Goal: Task Accomplishment & Management: Use online tool/utility

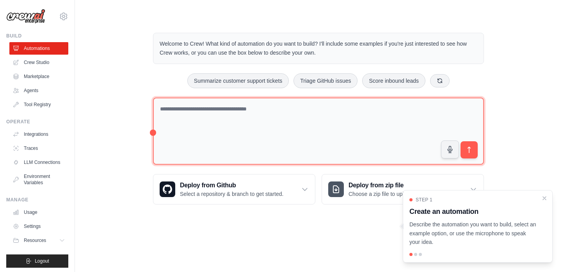
click at [257, 138] on textarea at bounding box center [318, 132] width 331 height 68
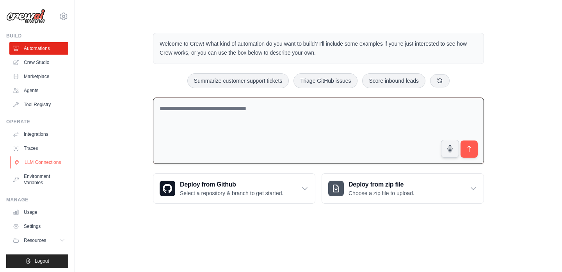
click at [53, 162] on link "LLM Connections" at bounding box center [39, 162] width 59 height 12
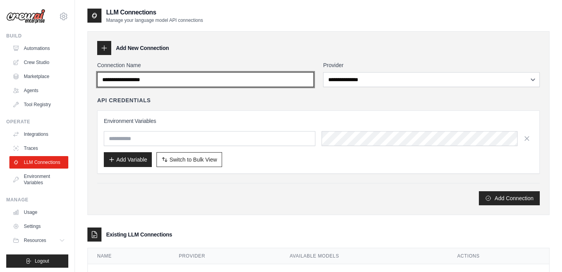
click at [167, 78] on input "Connection Name" at bounding box center [205, 79] width 217 height 15
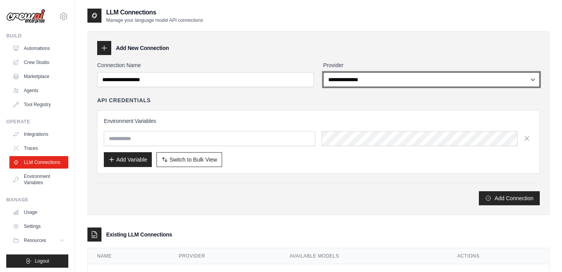
click at [359, 73] on select "**********" at bounding box center [431, 79] width 217 height 15
select select "*********"
click at [323, 72] on select "**********" at bounding box center [431, 79] width 217 height 15
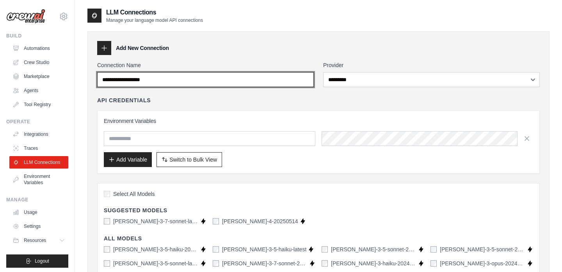
click at [305, 82] on input "Connection Name" at bounding box center [205, 79] width 217 height 15
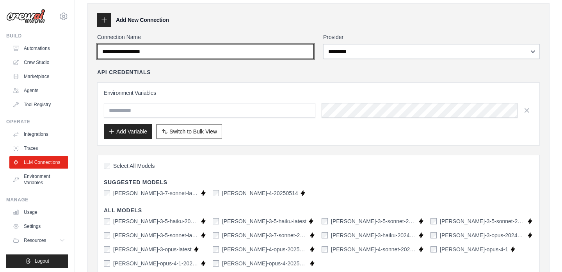
scroll to position [33, 0]
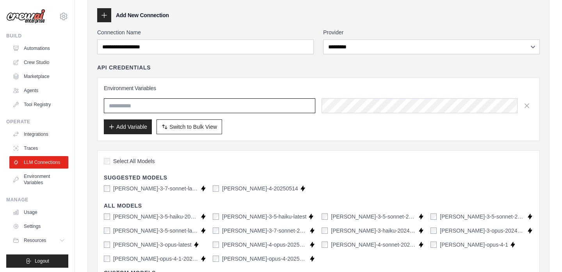
click at [286, 103] on input "text" at bounding box center [210, 105] width 212 height 15
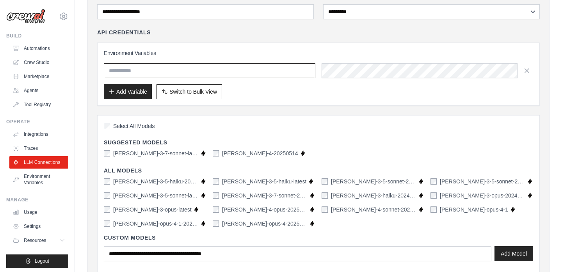
scroll to position [70, 0]
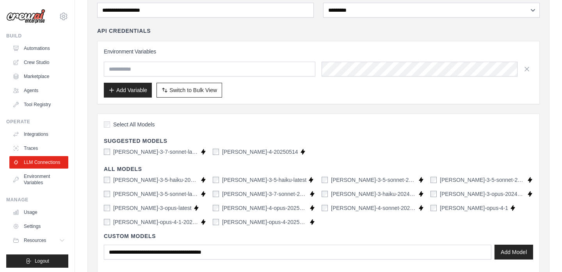
click at [142, 125] on span "Select All Models" at bounding box center [134, 125] width 42 height 8
click at [143, 125] on span "Select All Models" at bounding box center [134, 125] width 42 height 8
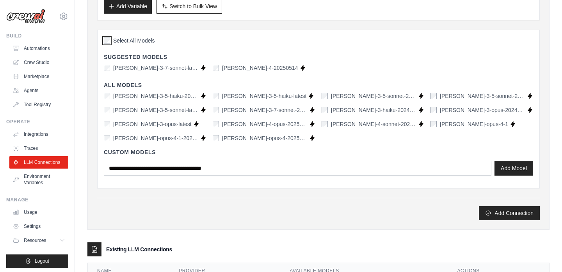
scroll to position [154, 0]
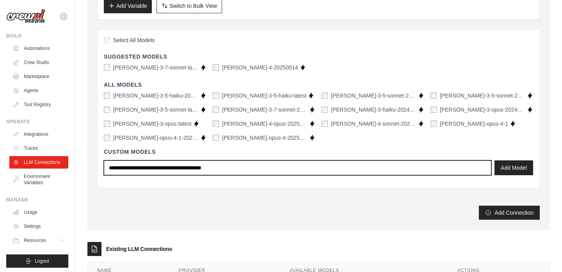
click at [200, 174] on input "text" at bounding box center [298, 168] width 388 height 15
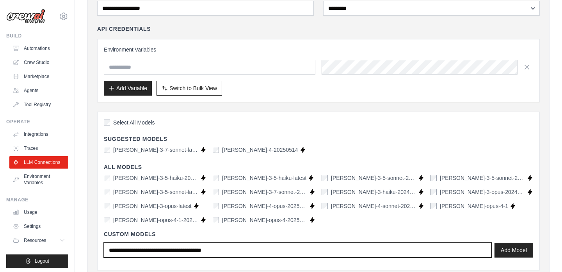
scroll to position [202, 0]
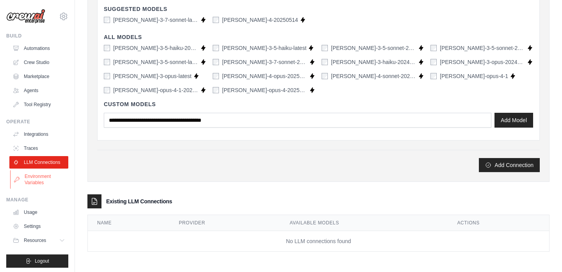
click at [43, 185] on link "Environment Variables" at bounding box center [39, 179] width 59 height 19
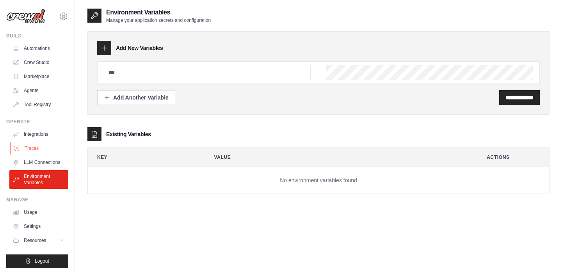
click at [36, 149] on link "Traces" at bounding box center [39, 148] width 59 height 12
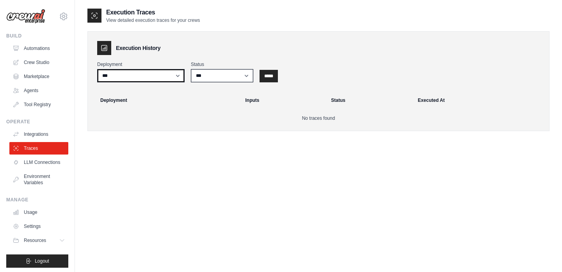
click at [177, 76] on select "***" at bounding box center [140, 75] width 87 height 13
click at [27, 135] on link "Integrations" at bounding box center [39, 134] width 59 height 12
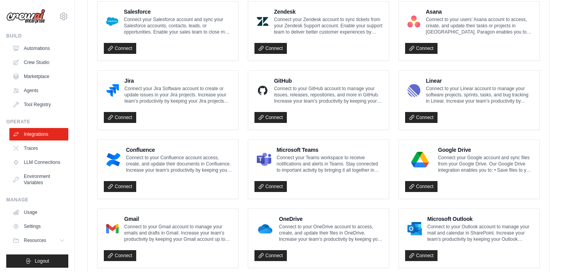
scroll to position [461, 0]
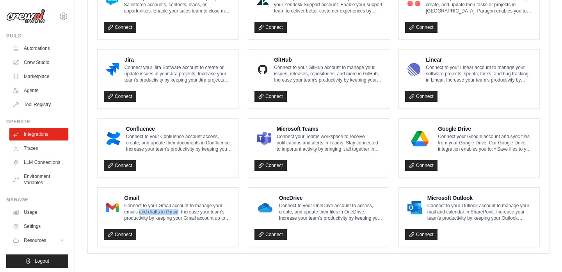
drag, startPoint x: 139, startPoint y: 209, endPoint x: 177, endPoint y: 209, distance: 38.7
click at [177, 209] on p "Connect to your Gmail account to manage your emails and drafts in Gmail. Increa…" at bounding box center [178, 212] width 108 height 19
click at [143, 210] on p "Connect to your Gmail account to manage your emails and drafts in Gmail. Increa…" at bounding box center [178, 212] width 108 height 19
click at [28, 212] on link "Usage" at bounding box center [39, 212] width 59 height 12
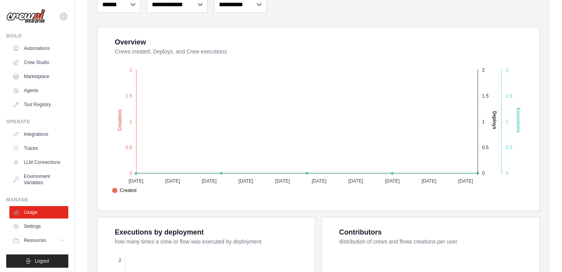
scroll to position [126, 0]
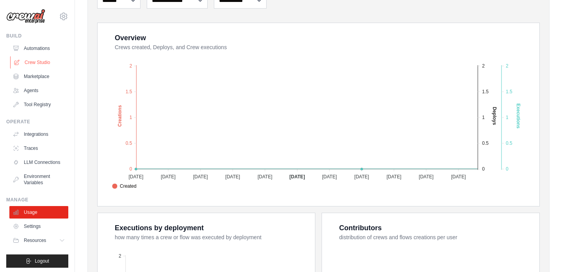
click at [39, 61] on link "Crew Studio" at bounding box center [39, 62] width 59 height 12
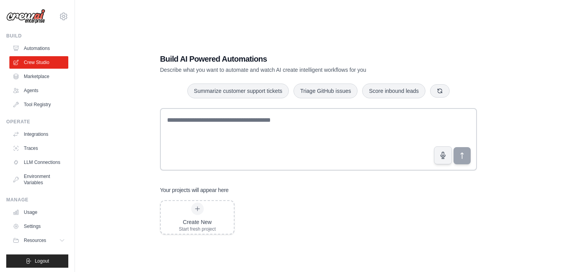
click at [41, 50] on link "Automations" at bounding box center [38, 48] width 59 height 12
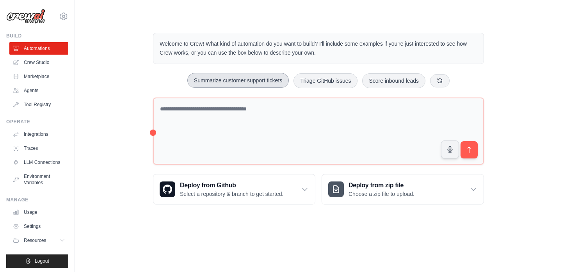
click at [198, 84] on button "Summarize customer support tickets" at bounding box center [238, 80] width 102 height 15
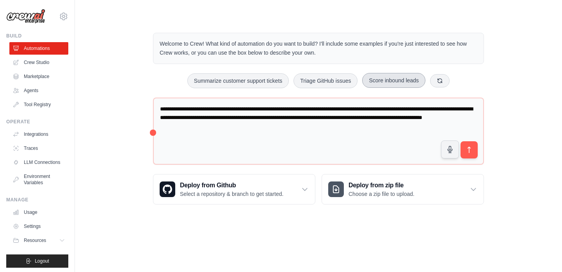
click at [380, 78] on button "Score inbound leads" at bounding box center [393, 80] width 63 height 15
click at [444, 79] on button at bounding box center [440, 80] width 20 height 13
click at [381, 86] on button "Monitor website uptime" at bounding box center [392, 80] width 70 height 15
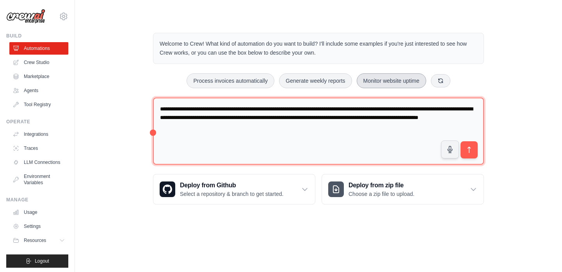
type textarea "**********"
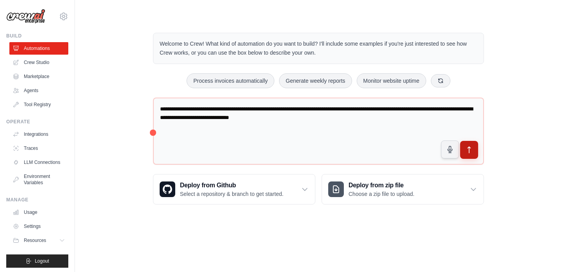
click at [474, 154] on button "submit" at bounding box center [469, 150] width 18 height 18
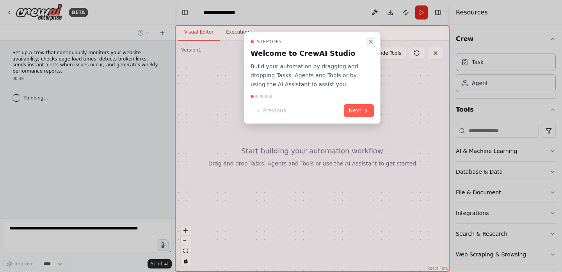
click at [371, 43] on icon "Close walkthrough" at bounding box center [371, 42] width 6 height 6
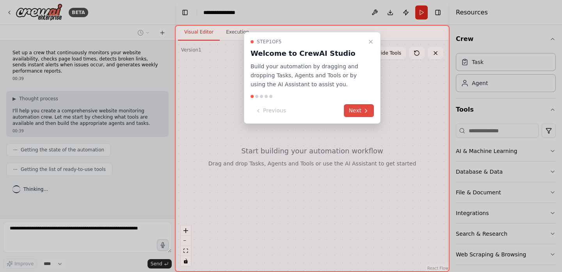
click at [355, 109] on button "Next" at bounding box center [359, 110] width 30 height 13
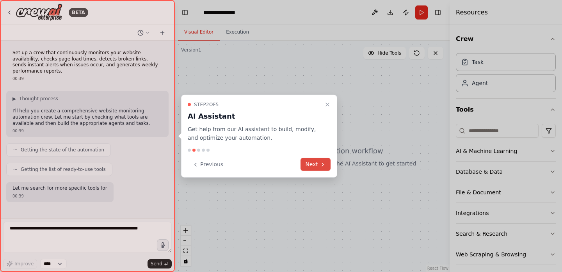
scroll to position [30, 0]
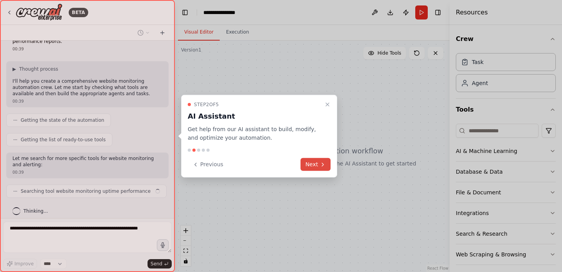
click at [313, 166] on button "Next" at bounding box center [316, 164] width 30 height 13
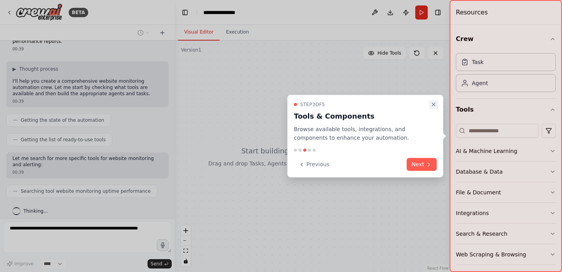
click at [435, 103] on icon "Close walkthrough" at bounding box center [434, 104] width 6 height 6
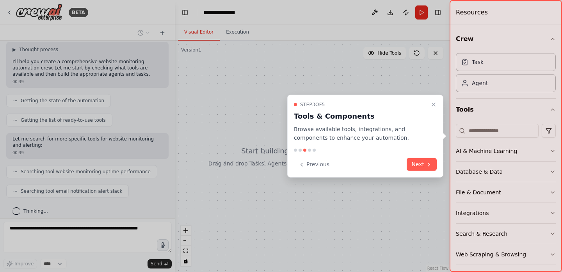
scroll to position [69, 0]
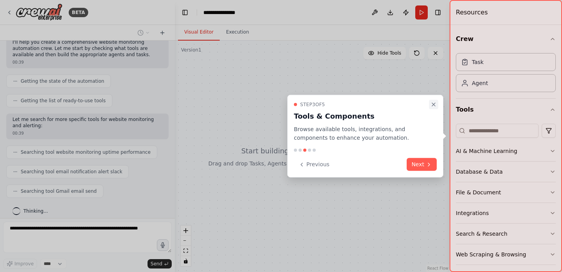
click at [433, 104] on icon "Close walkthrough" at bounding box center [434, 104] width 6 height 6
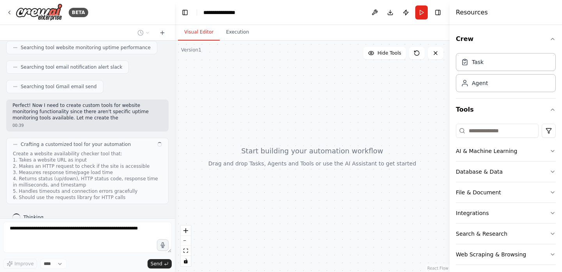
scroll to position [179, 0]
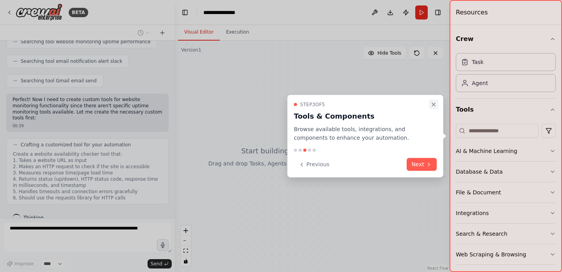
click at [435, 101] on icon "Close walkthrough" at bounding box center [434, 104] width 6 height 6
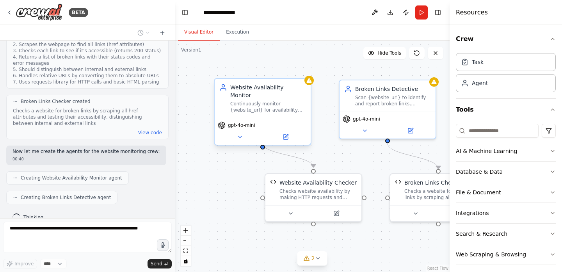
scroll to position [451, 0]
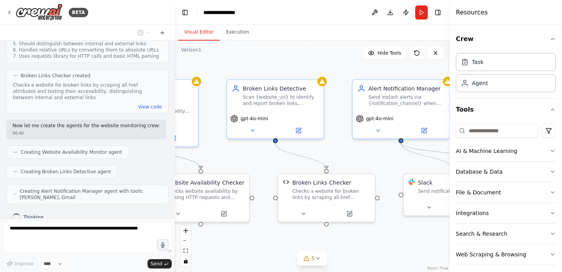
drag, startPoint x: 365, startPoint y: 161, endPoint x: 253, endPoint y: 161, distance: 112.5
click at [253, 161] on div ".deletable-edge-delete-btn { width: 20px; height: 20px; border: 0px solid #ffff…" at bounding box center [312, 157] width 275 height 232
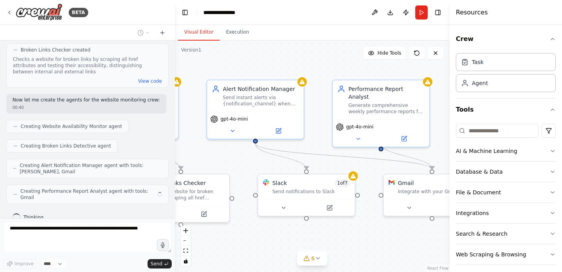
scroll to position [470, 0]
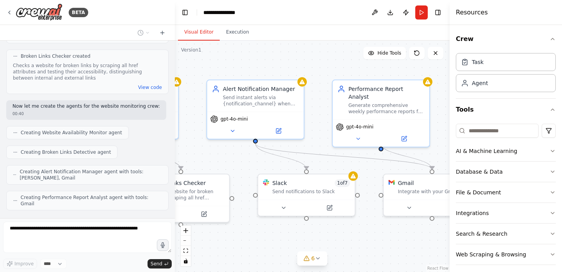
drag, startPoint x: 384, startPoint y: 158, endPoint x: 239, endPoint y: 158, distance: 145.7
click at [239, 158] on div ".deletable-edge-delete-btn { width: 20px; height: 20px; border: 0px solid #ffff…" at bounding box center [312, 157] width 275 height 232
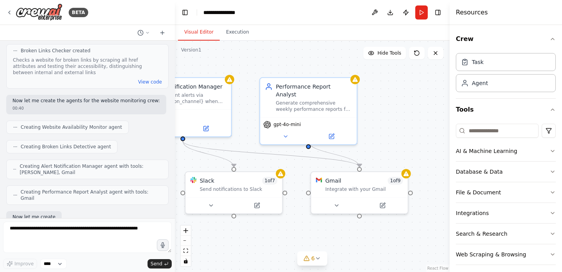
scroll to position [516, 0]
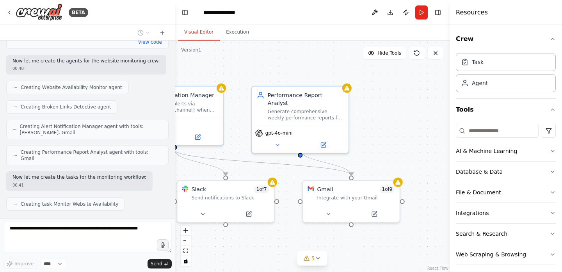
drag, startPoint x: 392, startPoint y: 245, endPoint x: 312, endPoint y: 251, distance: 80.3
click at [312, 251] on div ".deletable-edge-delete-btn { width: 20px; height: 20px; border: 0px solid #ffff…" at bounding box center [312, 157] width 275 height 232
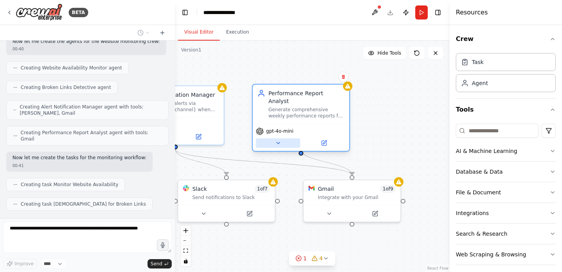
click at [279, 140] on icon at bounding box center [278, 143] width 6 height 6
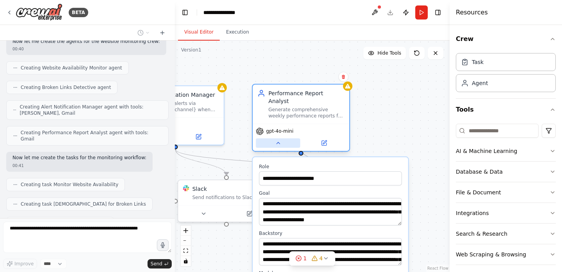
scroll to position [555, 0]
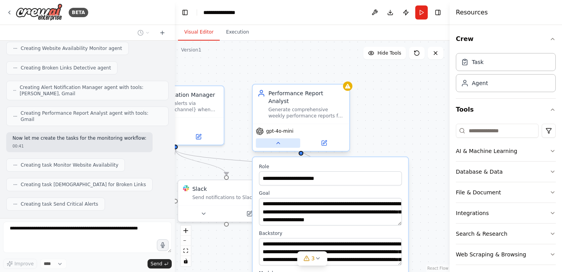
click at [279, 140] on icon at bounding box center [278, 143] width 6 height 6
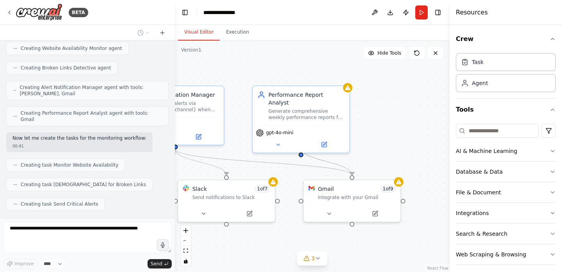
scroll to position [574, 0]
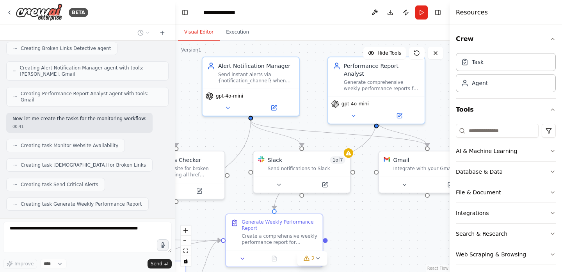
drag, startPoint x: 360, startPoint y: 148, endPoint x: 434, endPoint y: 119, distance: 79.8
click at [434, 119] on div ".deletable-edge-delete-btn { width: 20px; height: 20px; border: 0px solid #ffff…" at bounding box center [312, 157] width 275 height 232
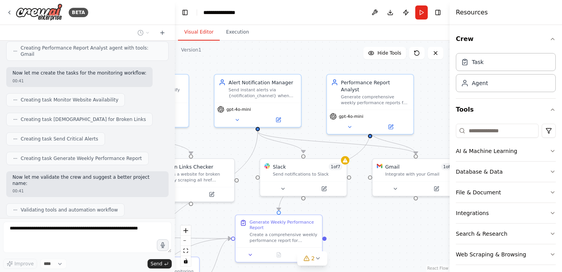
scroll to position [639, 0]
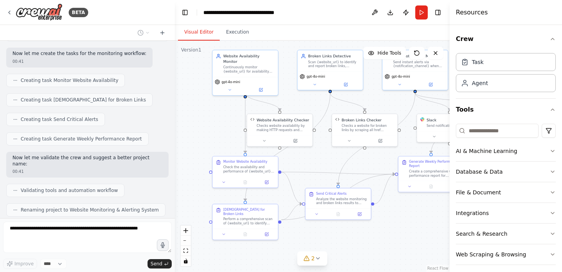
drag, startPoint x: 273, startPoint y: 96, endPoint x: 413, endPoint y: 35, distance: 153.4
click at [413, 35] on div "Visual Editor Execution Version 1 Hide Tools .deletable-edge-delete-btn { width…" at bounding box center [312, 148] width 275 height 247
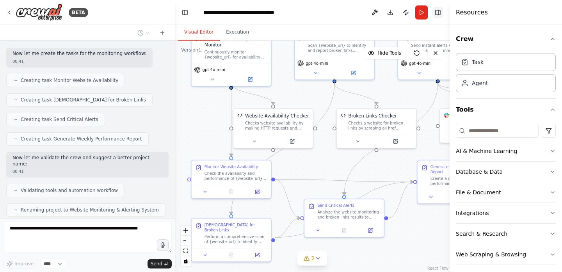
click at [440, 12] on button "Toggle Right Sidebar" at bounding box center [438, 12] width 11 height 11
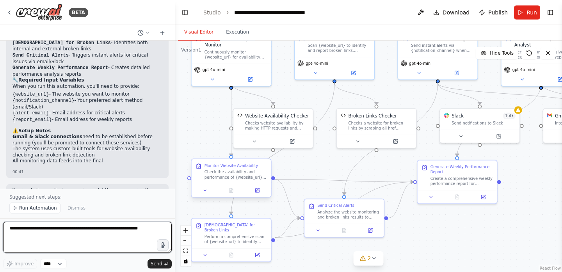
scroll to position [948, 0]
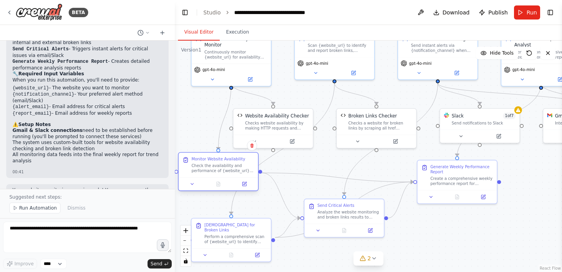
drag, startPoint x: 239, startPoint y: 173, endPoint x: 229, endPoint y: 166, distance: 12.6
click at [229, 166] on div "Check the availability and performance of {website_url}. Measure response time,…" at bounding box center [223, 168] width 62 height 10
click at [232, 169] on div "Check the availability and performance of {website_url}. Measure response time,…" at bounding box center [223, 168] width 62 height 10
click at [218, 169] on div "Check the availability and performance of {website_url}. Measure response time,…" at bounding box center [223, 168] width 62 height 10
click at [230, 234] on div "Perform a comprehensive scan of {website_url} to identify broken links. Check b…" at bounding box center [236, 238] width 62 height 10
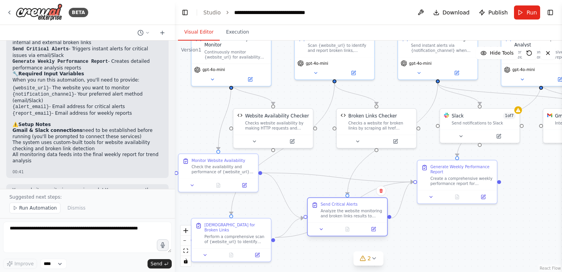
click at [344, 214] on div "Analyze the website monitoring and broken links results to determine if any cri…" at bounding box center [352, 214] width 62 height 10
click at [465, 186] on div "Generate Weekly Performance Report Create a comprehensive weekly performance re…" at bounding box center [457, 174] width 79 height 30
click at [373, 126] on div "Checks a website for broken links by scraping all href attributes and testing t…" at bounding box center [381, 124] width 64 height 10
click at [344, 116] on img at bounding box center [346, 113] width 5 height 5
click at [360, 138] on icon at bounding box center [361, 139] width 5 height 5
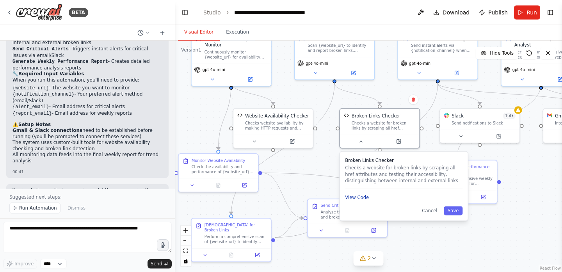
click at [357, 199] on button "View Code" at bounding box center [357, 197] width 24 height 7
click at [362, 196] on button "View Code" at bounding box center [357, 197] width 24 height 7
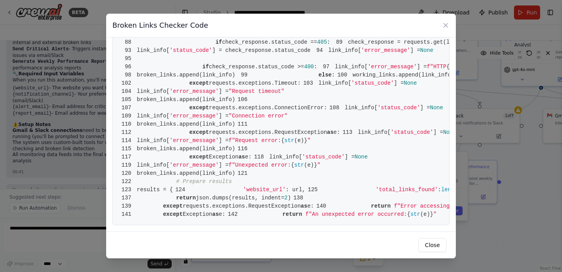
scroll to position [629, 0]
click at [432, 245] on button "Close" at bounding box center [433, 245] width 28 height 14
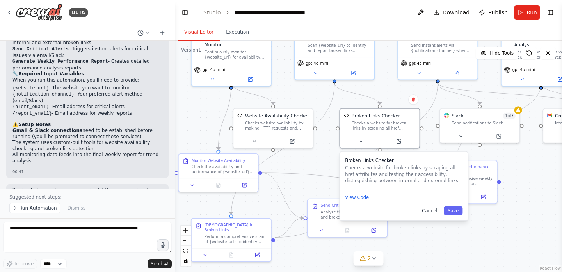
click at [434, 212] on button "Cancel" at bounding box center [429, 211] width 23 height 9
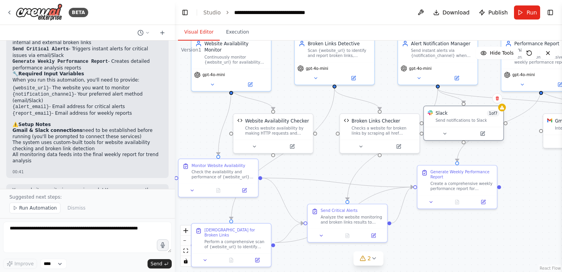
drag, startPoint x: 460, startPoint y: 120, endPoint x: 446, endPoint y: 113, distance: 15.9
click at [446, 118] on div "Send notifications to Slack" at bounding box center [468, 120] width 64 height 5
click at [498, 90] on icon at bounding box center [497, 92] width 3 height 4
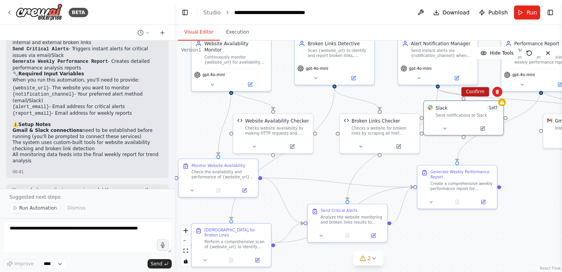
click at [483, 90] on button "Confirm" at bounding box center [476, 91] width 28 height 9
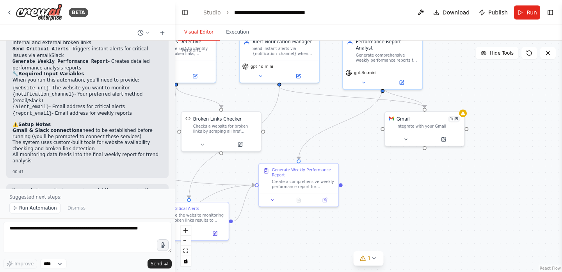
drag, startPoint x: 475, startPoint y: 120, endPoint x: 309, endPoint y: 116, distance: 166.0
click at [309, 116] on div ".deletable-edge-delete-btn { width: 20px; height: 20px; border: 0px solid #ffff…" at bounding box center [368, 157] width 387 height 232
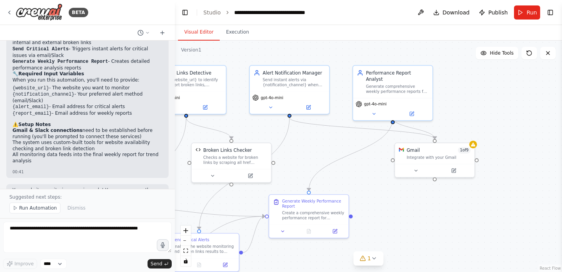
drag, startPoint x: 355, startPoint y: 141, endPoint x: 373, endPoint y: 174, distance: 37.7
click at [373, 174] on div ".deletable-edge-delete-btn { width: 20px; height: 20px; border: 0px solid #ffff…" at bounding box center [368, 157] width 387 height 232
click at [428, 154] on div "Integrate with your Gmail" at bounding box center [439, 155] width 64 height 5
click at [419, 169] on icon at bounding box center [416, 169] width 5 height 5
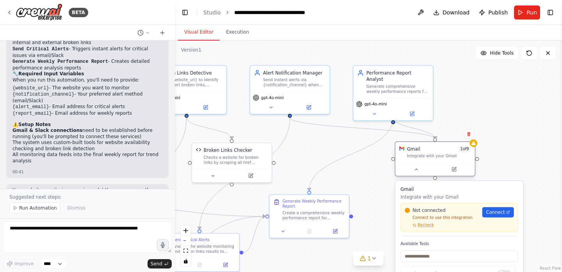
click at [438, 153] on div "Integrate with your Gmail" at bounding box center [439, 155] width 64 height 5
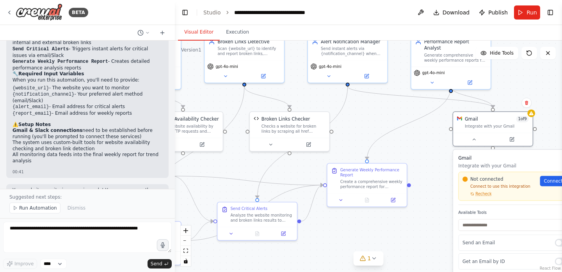
drag, startPoint x: 454, startPoint y: 115, endPoint x: 512, endPoint y: 84, distance: 65.7
click at [512, 84] on div ".deletable-edge-delete-btn { width: 20px; height: 20px; border: 0px solid #ffff…" at bounding box center [368, 157] width 387 height 232
click at [433, 137] on div ".deletable-edge-delete-btn { width: 20px; height: 20px; border: 0px solid #ffff…" at bounding box center [368, 157] width 387 height 232
click at [477, 139] on button at bounding box center [474, 138] width 36 height 8
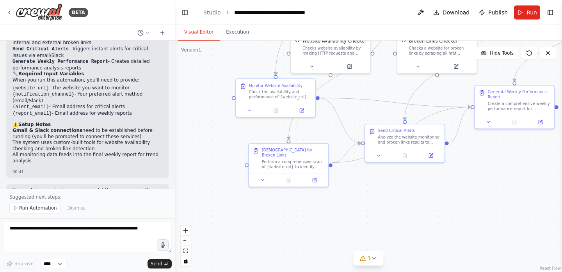
drag, startPoint x: 389, startPoint y: 223, endPoint x: 537, endPoint y: 145, distance: 167.0
click at [537, 145] on div ".deletable-edge-delete-btn { width: 20px; height: 20px; border: 0px solid #ffff…" at bounding box center [368, 157] width 387 height 232
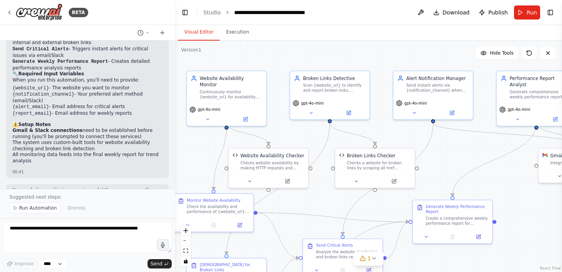
drag, startPoint x: 397, startPoint y: 114, endPoint x: 335, endPoint y: 229, distance: 130.5
click at [335, 229] on div ".deletable-edge-delete-btn { width: 20px; height: 20px; border: 0px solid #ffff…" at bounding box center [368, 157] width 387 height 232
click at [331, 89] on div "Scan {website_url} to identify and report broken links, analyzing both internal…" at bounding box center [334, 87] width 62 height 10
click at [342, 93] on div "Broken Links Detective Scan {website_url} to identify and report broken links, …" at bounding box center [329, 83] width 79 height 26
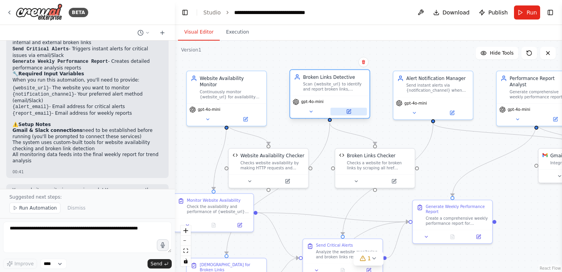
click at [350, 111] on icon at bounding box center [349, 110] width 3 height 3
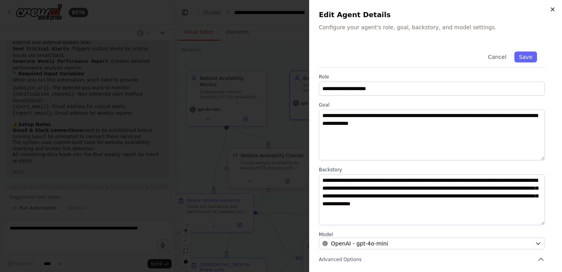
click at [553, 11] on icon "button" at bounding box center [553, 9] width 6 height 6
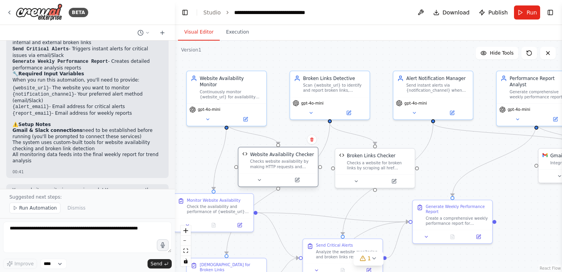
drag, startPoint x: 276, startPoint y: 161, endPoint x: 285, endPoint y: 160, distance: 9.1
click at [285, 160] on div "Checks website availability by making HTTP requests and measuring response time…" at bounding box center [282, 164] width 64 height 10
click at [271, 175] on div at bounding box center [278, 179] width 79 height 13
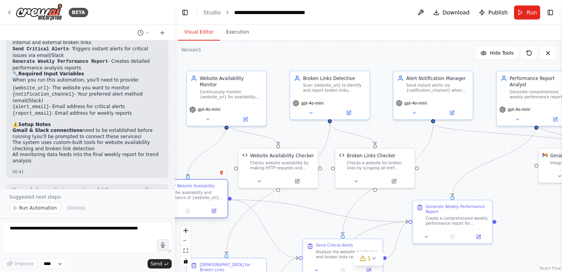
drag, startPoint x: 220, startPoint y: 213, endPoint x: 192, endPoint y: 203, distance: 29.9
click at [192, 203] on div "Monitor Website Availability Check the availability and performance of {website…" at bounding box center [187, 192] width 79 height 25
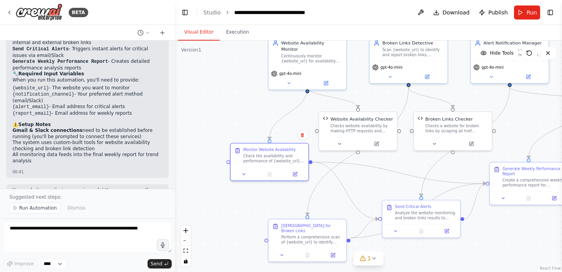
drag, startPoint x: 286, startPoint y: 214, endPoint x: 364, endPoint y: 177, distance: 87.2
click at [364, 177] on div ".deletable-edge-delete-btn { width: 20px; height: 20px; border: 0px solid #ffff…" at bounding box center [368, 157] width 387 height 232
drag, startPoint x: 80, startPoint y: 96, endPoint x: 123, endPoint y: 96, distance: 42.6
click at [123, 128] on li "Gmail & Slack connections need to be established before running (you'll be prom…" at bounding box center [87, 134] width 150 height 12
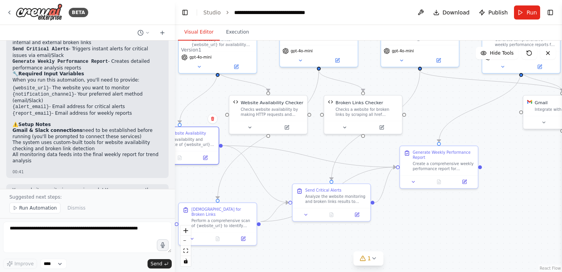
drag, startPoint x: 279, startPoint y: 207, endPoint x: 190, endPoint y: 190, distance: 90.2
click at [190, 190] on div ".deletable-edge-delete-btn { width: 20px; height: 20px; border: 0px solid #ffff…" at bounding box center [368, 157] width 387 height 232
click at [346, 198] on div "Analyze the website monitoring and broken links results to determine if any cri…" at bounding box center [335, 198] width 61 height 10
click at [309, 214] on icon at bounding box center [305, 213] width 5 height 5
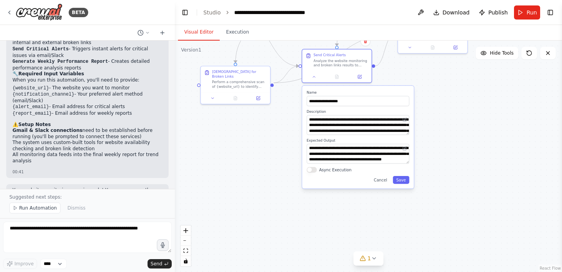
drag, startPoint x: 429, startPoint y: 214, endPoint x: 433, endPoint y: 75, distance: 138.7
click at [433, 75] on div ".deletable-edge-delete-btn { width: 20px; height: 20px; border: 0px solid #ffff…" at bounding box center [368, 157] width 387 height 232
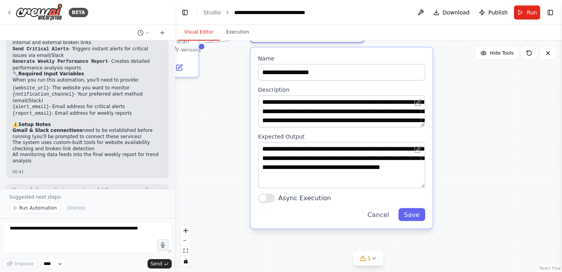
drag, startPoint x: 423, startPoint y: 172, endPoint x: 433, endPoint y: 186, distance: 17.8
click at [433, 186] on div "**********" at bounding box center [342, 137] width 184 height 183
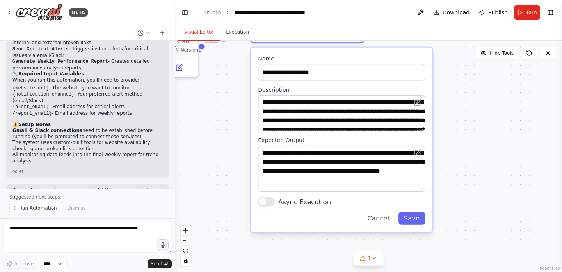
drag, startPoint x: 422, startPoint y: 126, endPoint x: 425, endPoint y: 130, distance: 5.1
click at [425, 130] on textarea "**********" at bounding box center [341, 113] width 167 height 36
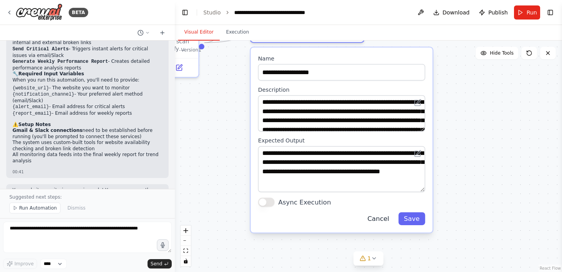
click at [376, 219] on button "Cancel" at bounding box center [378, 218] width 33 height 13
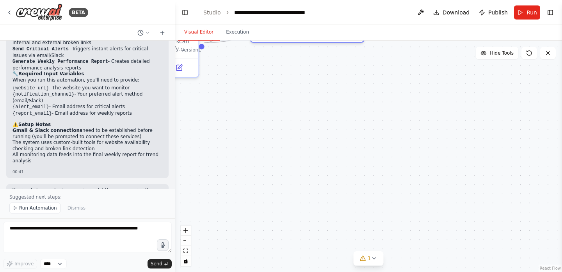
click at [376, 219] on div ".deletable-edge-delete-btn { width: 20px; height: 20px; border: 0px solid #ffff…" at bounding box center [368, 157] width 387 height 232
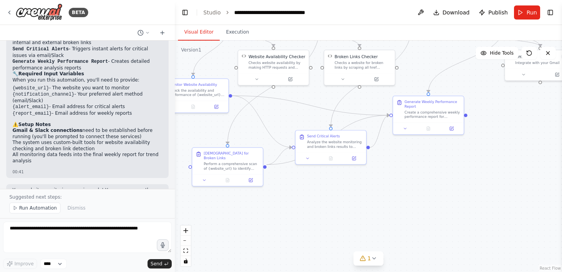
drag, startPoint x: 397, startPoint y: 174, endPoint x: 394, endPoint y: 250, distance: 75.4
click at [394, 250] on div ".deletable-edge-delete-btn { width: 20px; height: 20px; border: 0px solid #ffff…" at bounding box center [368, 157] width 387 height 232
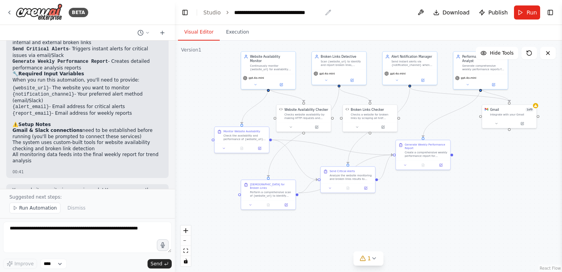
click at [282, 12] on div "**********" at bounding box center [278, 13] width 88 height 8
click at [348, 11] on header "**********" at bounding box center [368, 12] width 387 height 25
click at [210, 14] on link "Studio" at bounding box center [212, 12] width 18 height 6
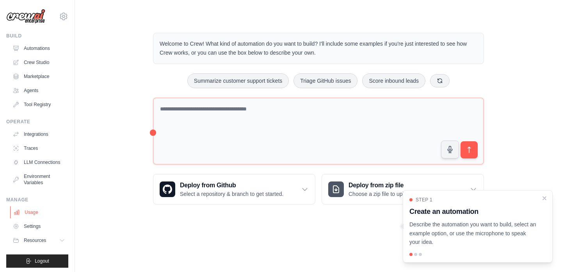
scroll to position [2, 0]
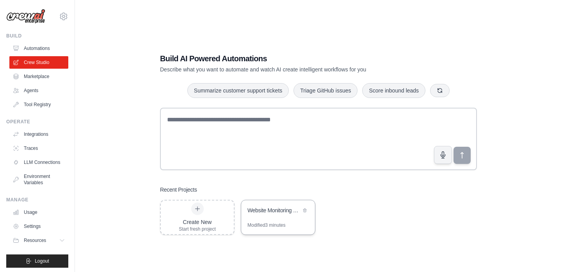
click at [281, 213] on div "Website Monitoring & Alerting System" at bounding box center [275, 211] width 54 height 8
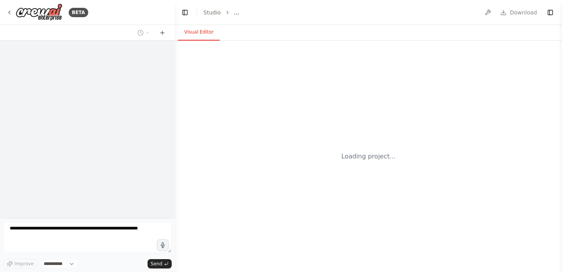
select select "****"
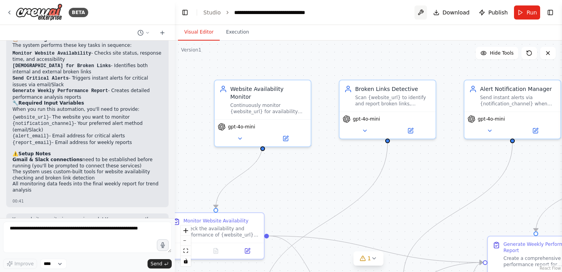
scroll to position [919, 0]
click at [425, 11] on button at bounding box center [421, 12] width 12 height 14
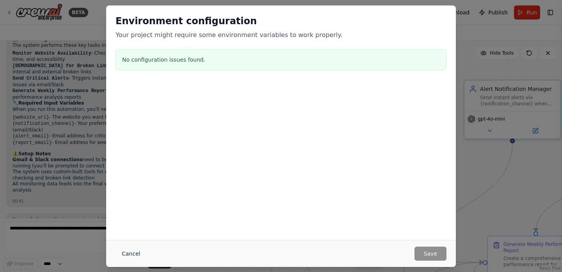
click at [133, 257] on button "Cancel" at bounding box center [131, 254] width 31 height 14
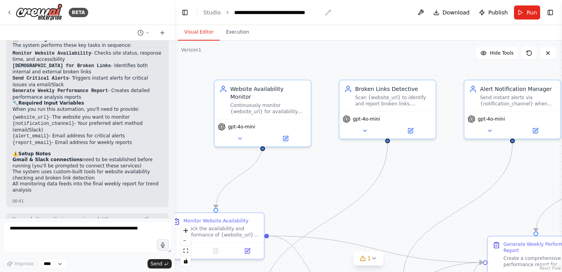
click at [328, 13] on icon "breadcrumb" at bounding box center [328, 12] width 6 height 6
click at [327, 11] on icon "breadcrumb" at bounding box center [328, 12] width 6 height 6
click at [149, 31] on icon at bounding box center [147, 32] width 5 height 5
click at [354, 12] on header "**********" at bounding box center [368, 12] width 387 height 25
click at [450, 15] on span "Download" at bounding box center [456, 13] width 27 height 8
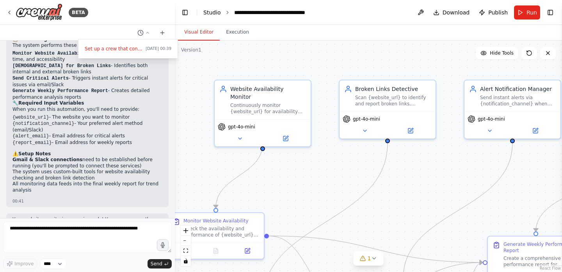
click at [213, 11] on link "Studio" at bounding box center [212, 12] width 18 height 6
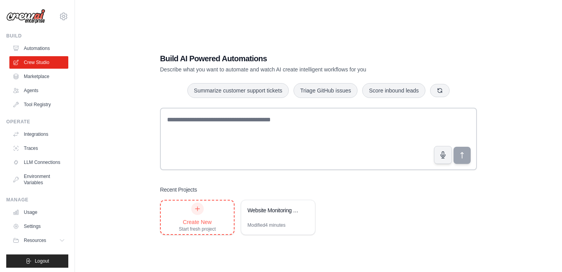
click at [200, 214] on div at bounding box center [197, 209] width 12 height 12
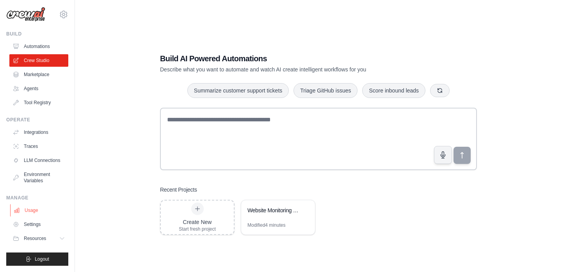
scroll to position [16, 0]
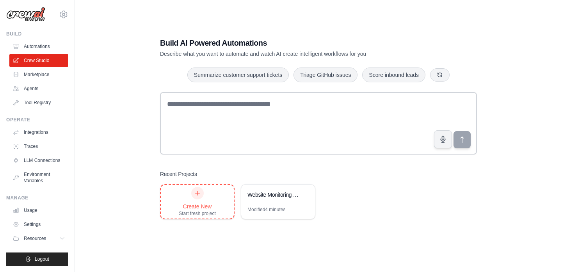
click at [201, 189] on div at bounding box center [197, 193] width 12 height 12
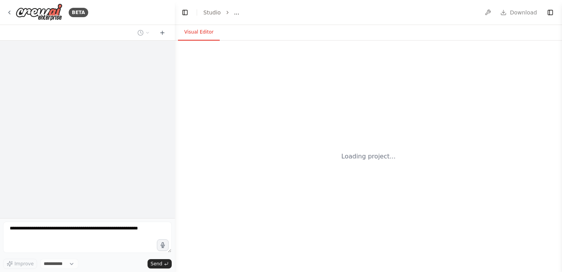
select select "****"
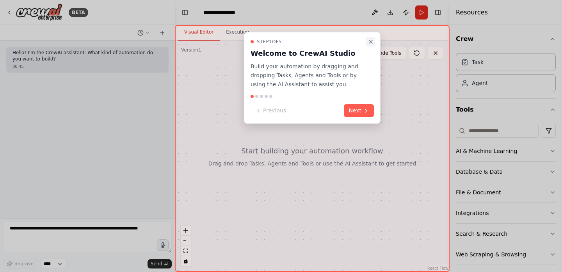
click at [371, 46] on button "Close walkthrough" at bounding box center [370, 41] width 9 height 9
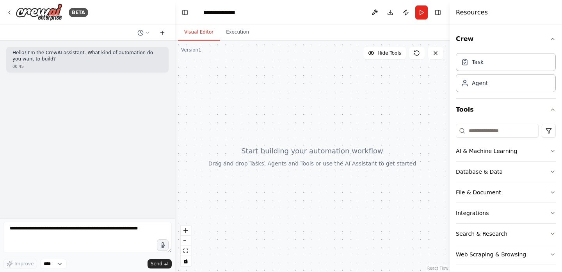
click at [161, 33] on icon at bounding box center [163, 33] width 4 height 0
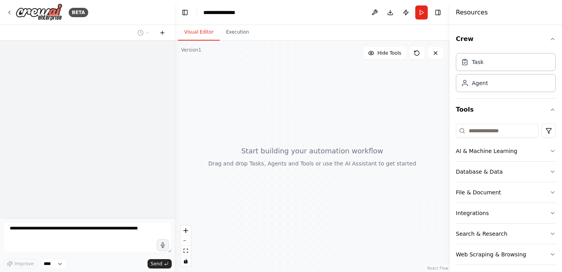
click at [161, 33] on icon at bounding box center [162, 33] width 6 height 6
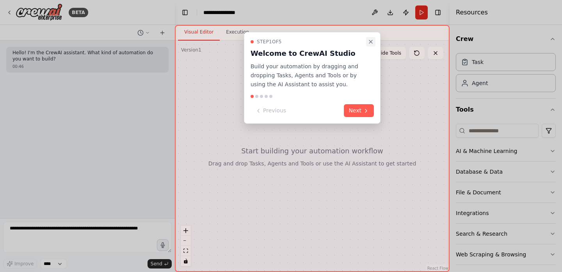
click at [372, 43] on icon "Close walkthrough" at bounding box center [371, 42] width 6 height 6
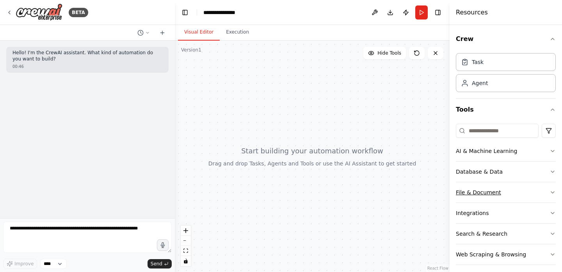
scroll to position [5, 0]
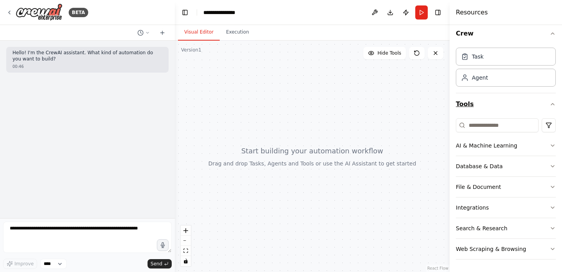
click at [552, 104] on icon "button" at bounding box center [553, 104] width 6 height 6
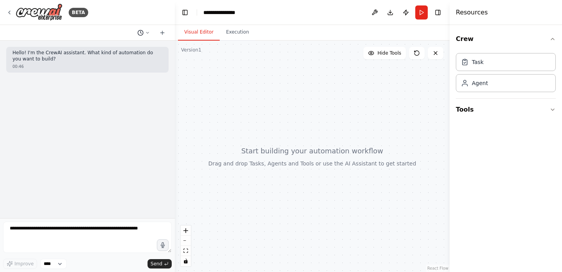
click at [144, 37] on button at bounding box center [143, 32] width 19 height 9
